Goal: Task Accomplishment & Management: Manage account settings

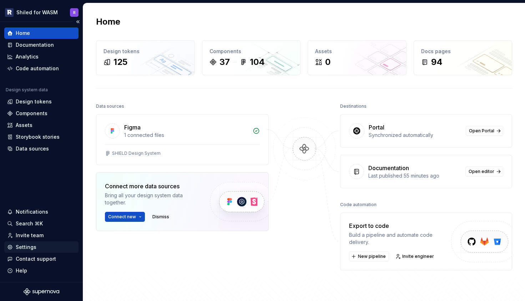
click at [25, 244] on div "Settings" at bounding box center [26, 247] width 21 height 7
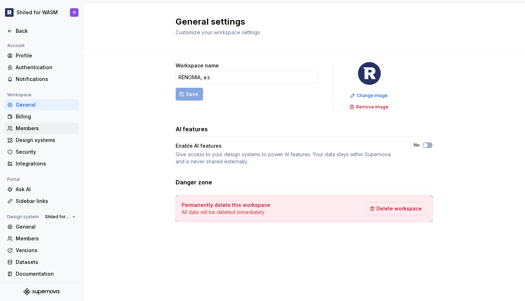
click at [30, 131] on div "Members" at bounding box center [46, 128] width 60 height 7
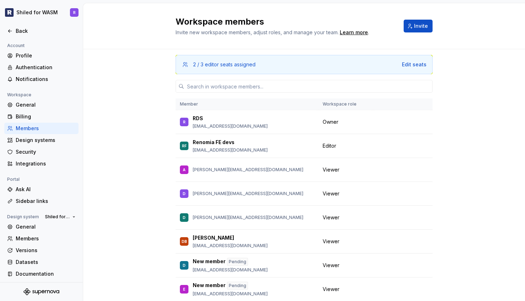
click at [413, 60] on div "2 / 3 editor seats assigned Edit seats" at bounding box center [303, 64] width 257 height 19
click at [408, 65] on div "Edit seats" at bounding box center [414, 64] width 25 height 7
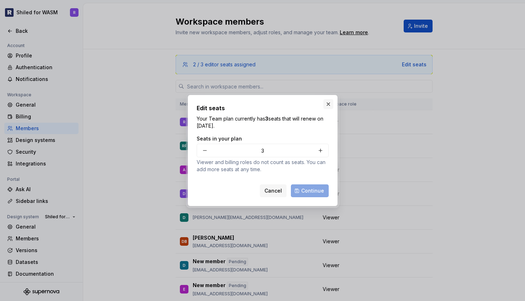
click at [328, 104] on button "button" at bounding box center [328, 104] width 10 height 10
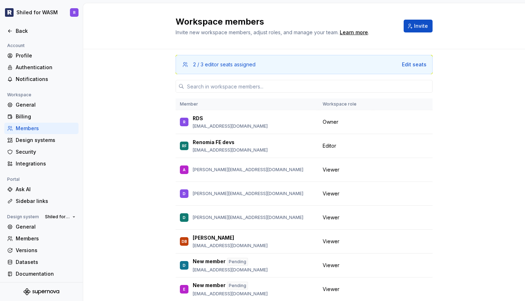
click at [467, 77] on div "2 / 3 editor seats assigned Edit seats Member Workspace role R RDS [EMAIL_ADDRE…" at bounding box center [303, 198] width 441 height 298
click at [349, 31] on div "Learn more" at bounding box center [353, 32] width 28 height 7
click at [463, 196] on div "2 / 3 editor seats assigned Edit seats Member Workspace role R RDS [EMAIL_ADDRE…" at bounding box center [303, 198] width 441 height 298
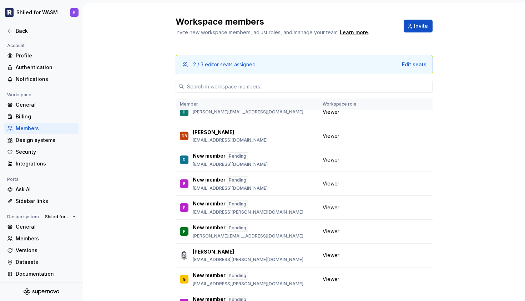
scroll to position [0, 0]
